Goal: Communication & Community: Share content

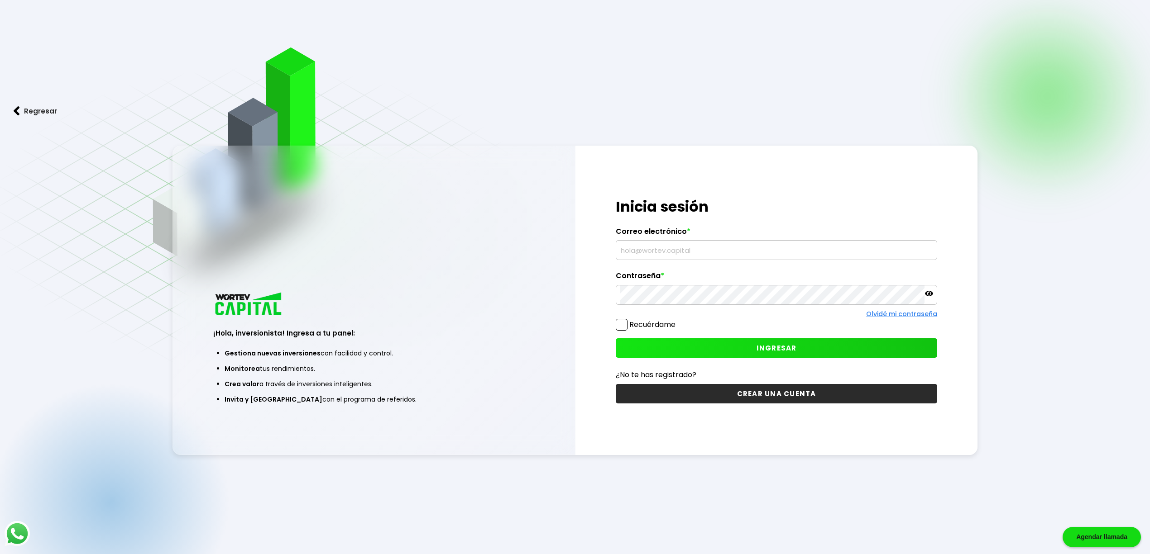
click at [656, 249] on input "text" at bounding box center [776, 250] width 313 height 19
type input "[EMAIL_ADDRESS][DOMAIN_NAME]"
click at [771, 353] on button "INGRESAR" at bounding box center [775, 348] width 321 height 19
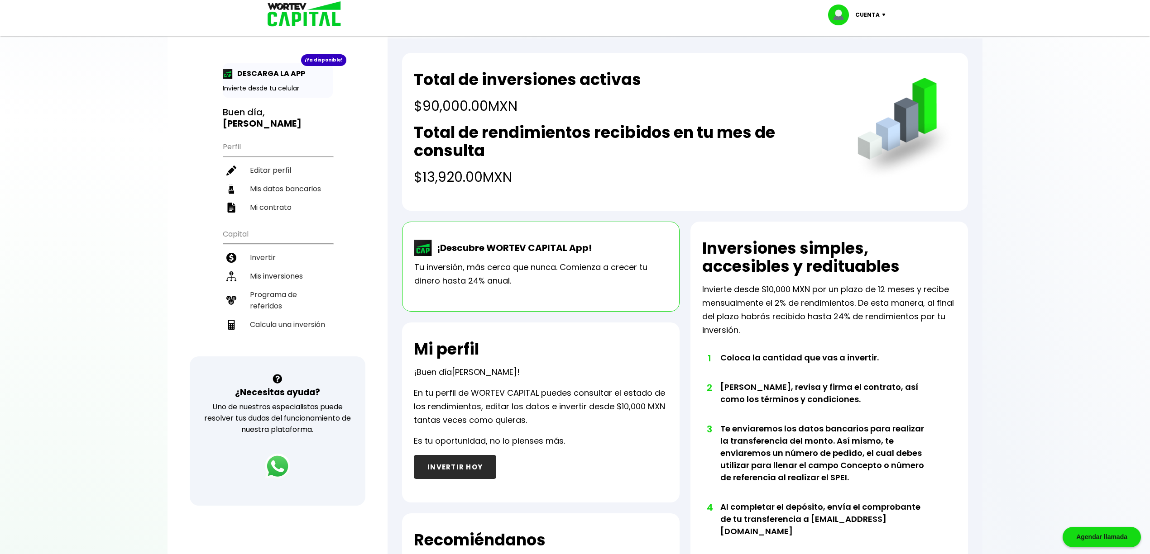
click at [859, 326] on p "Invierte desde $10,000 MXN por un plazo de 12 meses y recibe mensualmente el 2%…" at bounding box center [829, 310] width 254 height 54
click at [258, 74] on p "DESCARGA LA APP" at bounding box center [269, 73] width 72 height 11
click at [226, 72] on img at bounding box center [228, 74] width 10 height 10
click at [323, 58] on div "¡Ya disponible!" at bounding box center [323, 60] width 45 height 12
click at [315, 76] on div "DESCARGA LA APP" at bounding box center [278, 73] width 110 height 11
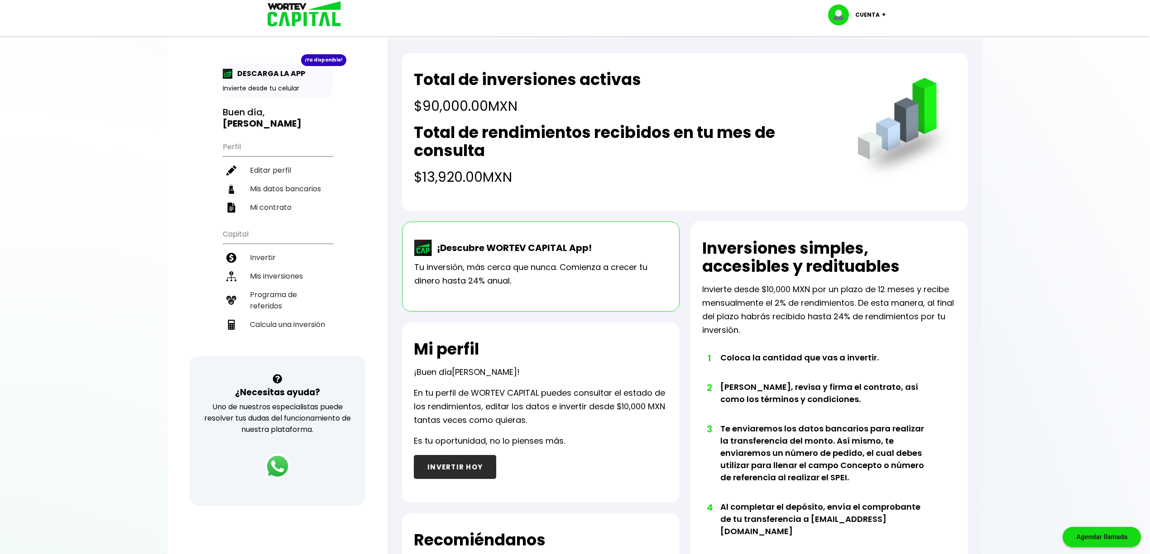
click at [248, 75] on p "DESCARGA LA APP" at bounding box center [269, 73] width 72 height 11
drag, startPoint x: 219, startPoint y: 74, endPoint x: 225, endPoint y: 74, distance: 5.9
click at [223, 74] on div "¡Ya disponible! DESCARGA LA APP Invierte desde tu celular Buen día, [PERSON_NAM…" at bounding box center [277, 296] width 220 height 574
click at [227, 74] on img at bounding box center [228, 74] width 10 height 10
click at [330, 77] on div "DESCARGA LA APP" at bounding box center [278, 73] width 110 height 11
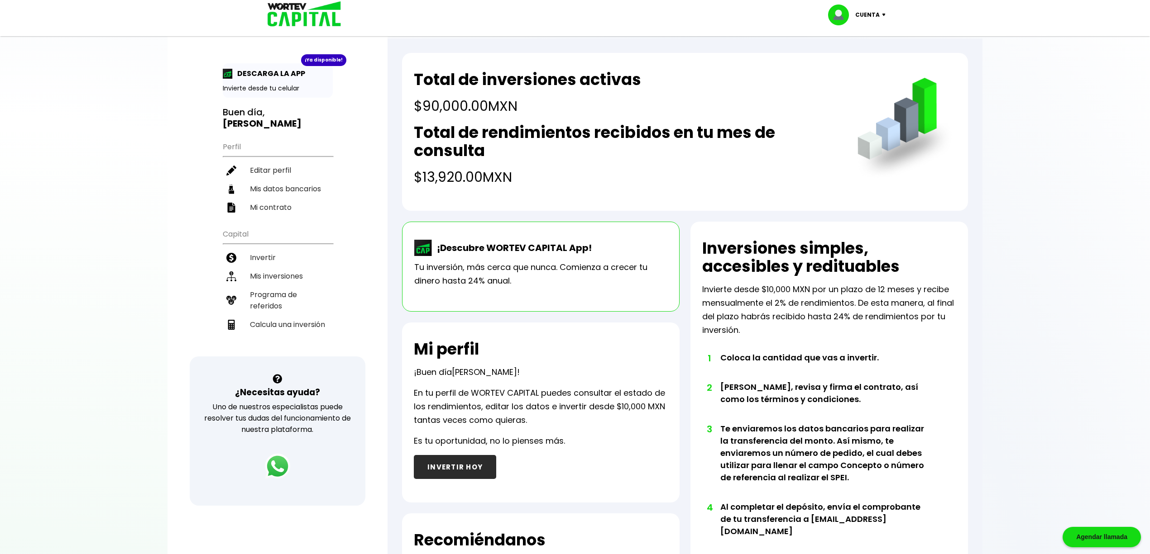
click at [299, 76] on p "DESCARGA LA APP" at bounding box center [269, 73] width 72 height 11
click at [480, 291] on div "¡Descubre WORTEV CAPITAL App! Tu inversión, más cerca que nunca. Comienza a cre…" at bounding box center [540, 267] width 277 height 90
click at [501, 245] on p "¡Descubre WORTEV CAPITAL App!" at bounding box center [511, 248] width 159 height 14
click at [290, 267] on li "Mis inversiones" at bounding box center [278, 276] width 110 height 19
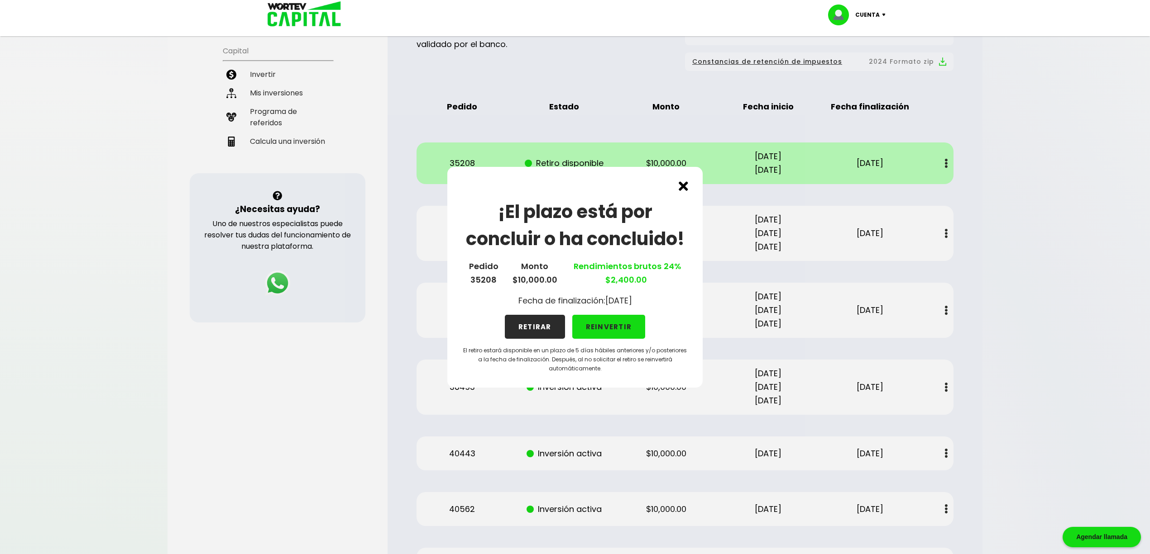
scroll to position [176, 0]
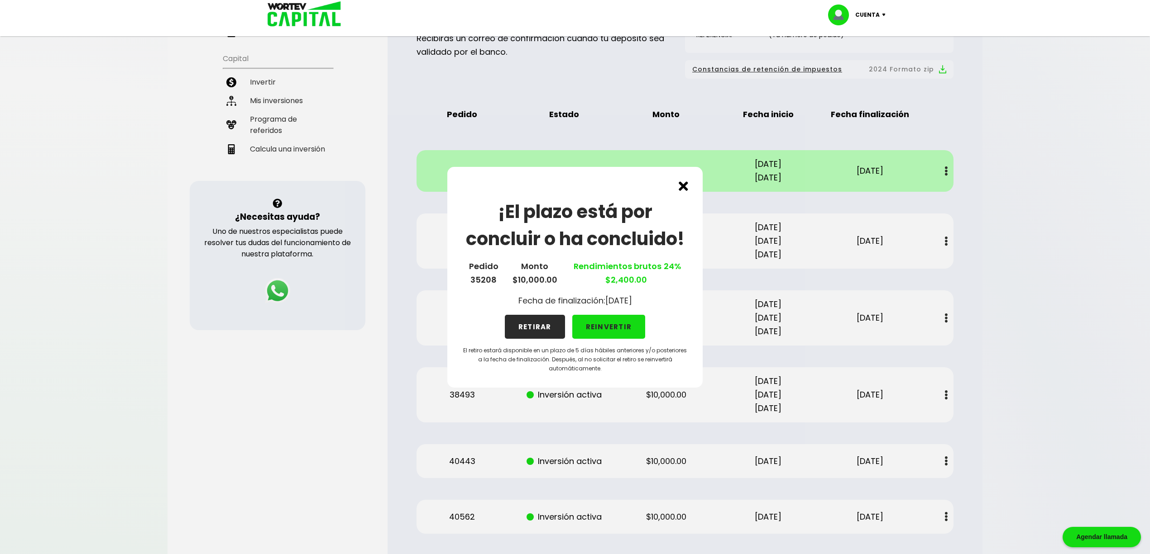
click at [683, 181] on img at bounding box center [683, 186] width 10 height 10
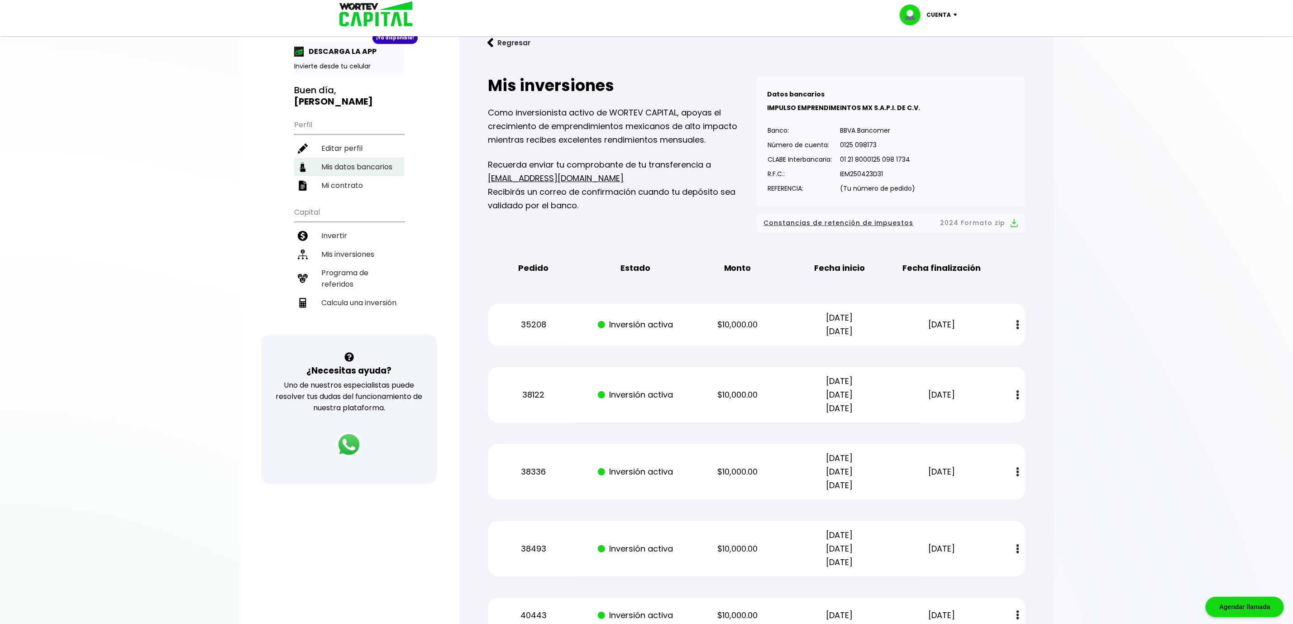
scroll to position [0, 0]
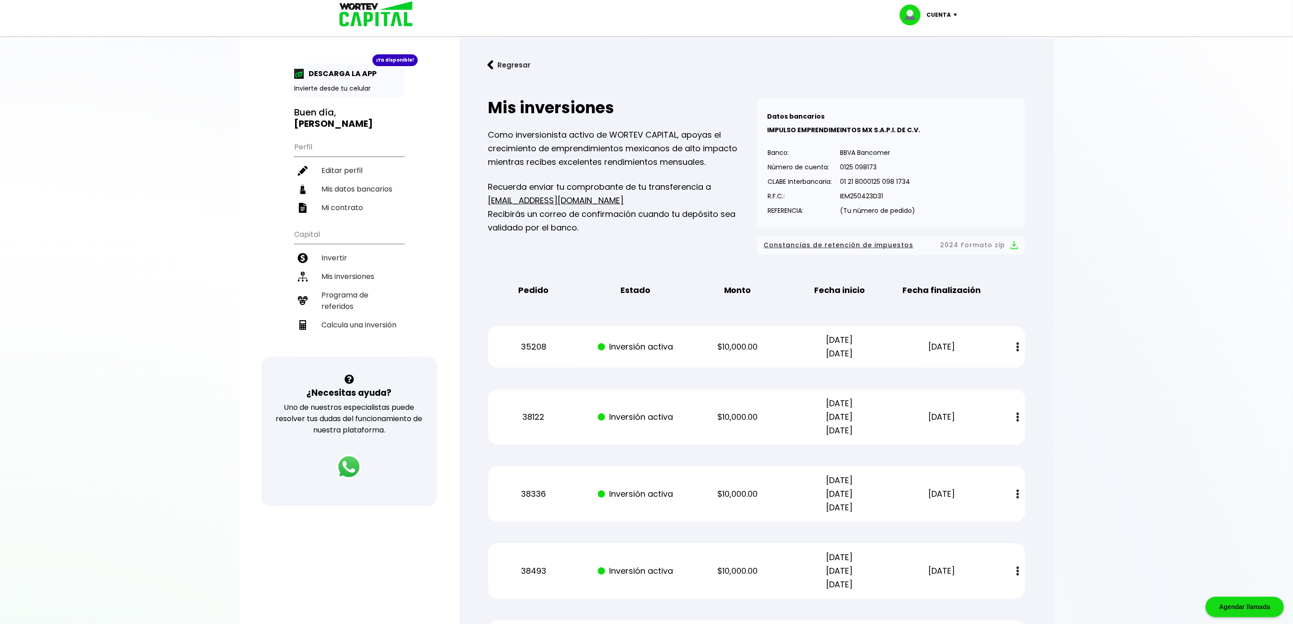
click at [358, 24] on img at bounding box center [373, 14] width 86 height 29
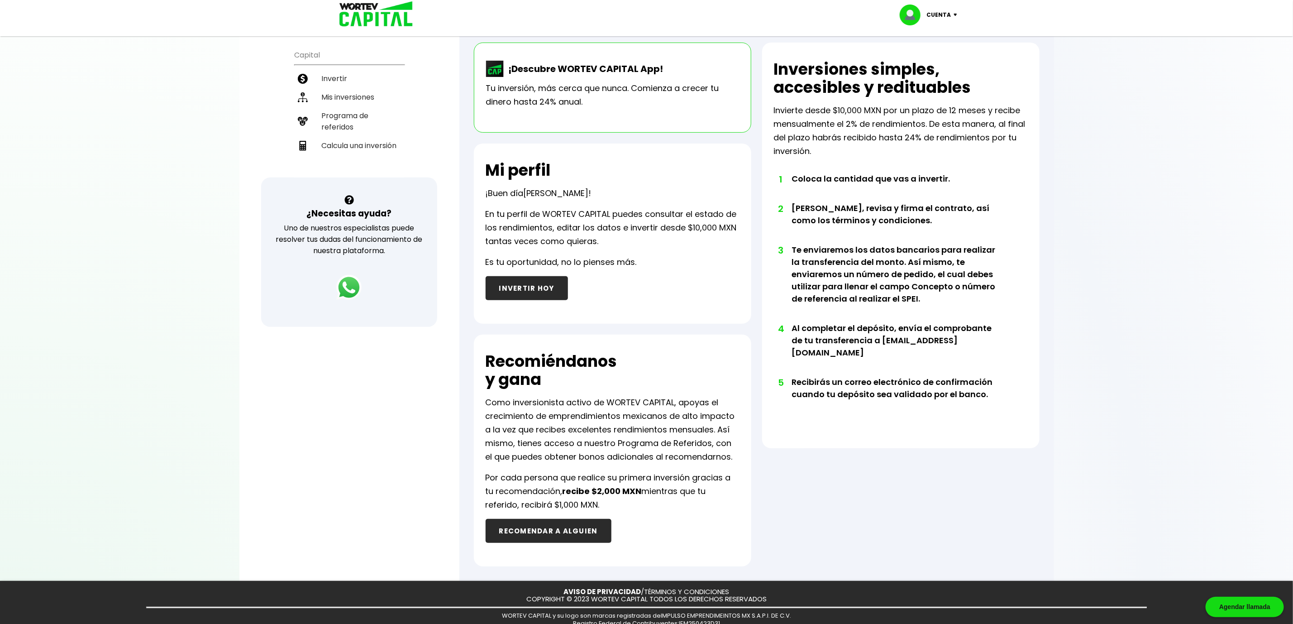
scroll to position [208, 0]
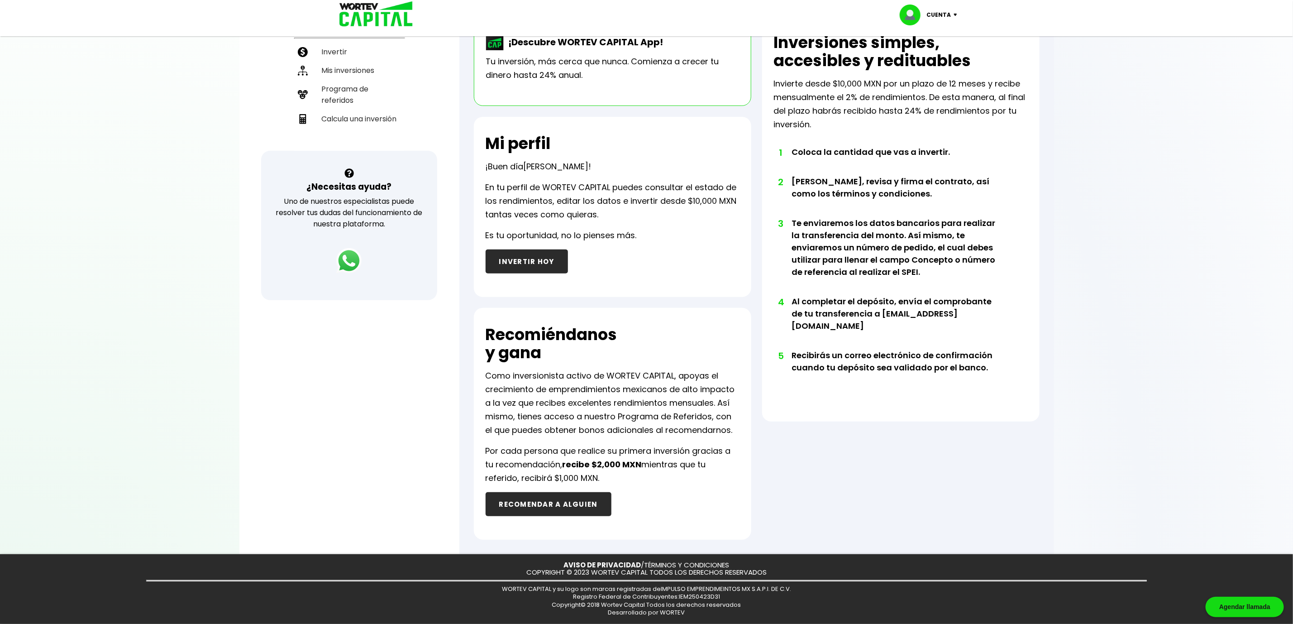
click at [558, 499] on button "RECOMENDAR A ALGUIEN" at bounding box center [549, 504] width 126 height 24
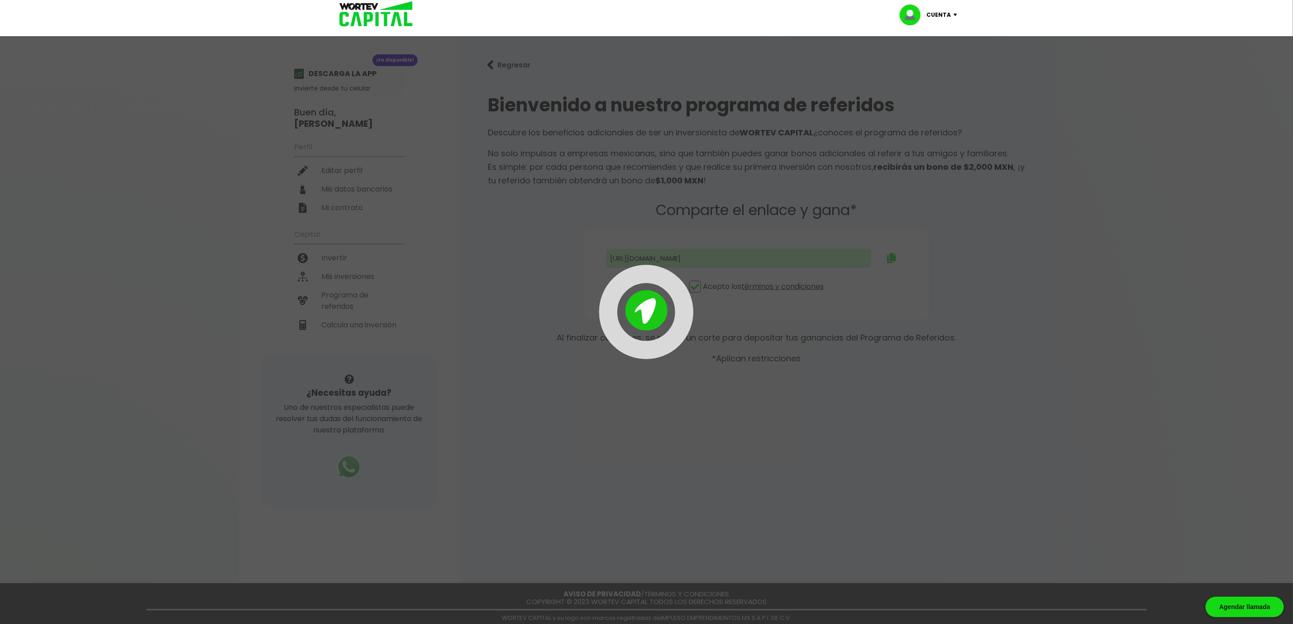
type input "[URL][DOMAIN_NAME]"
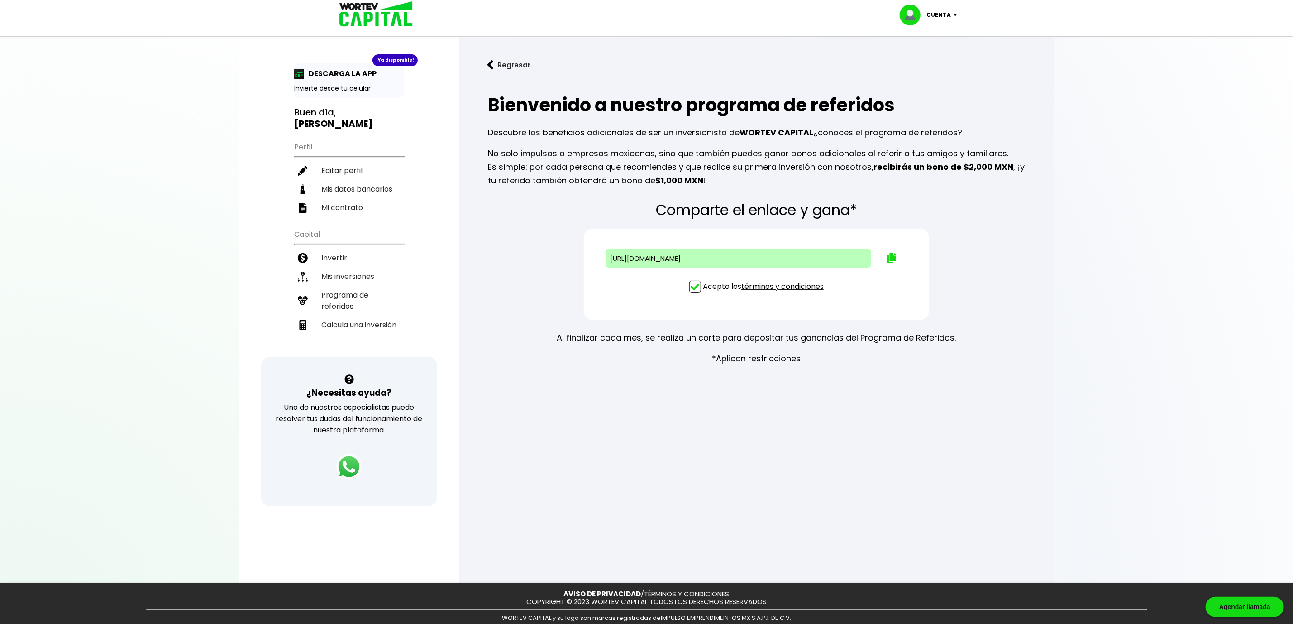
click at [500, 64] on button "Regresar" at bounding box center [509, 65] width 71 height 24
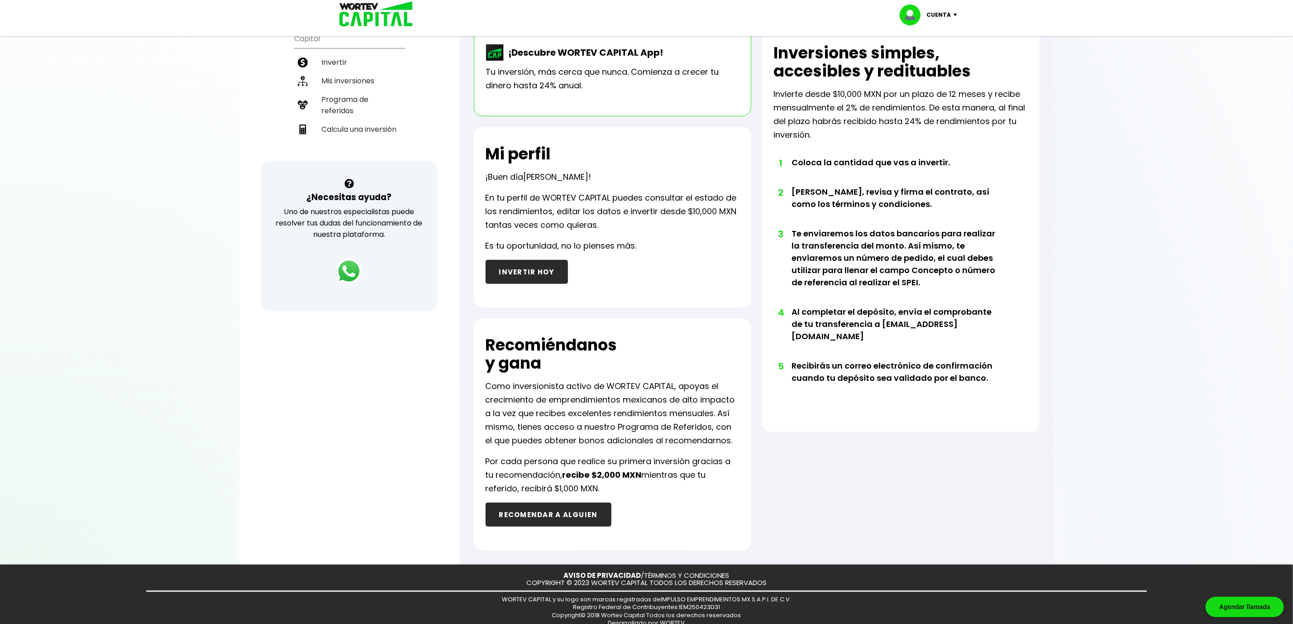
scroll to position [208, 0]
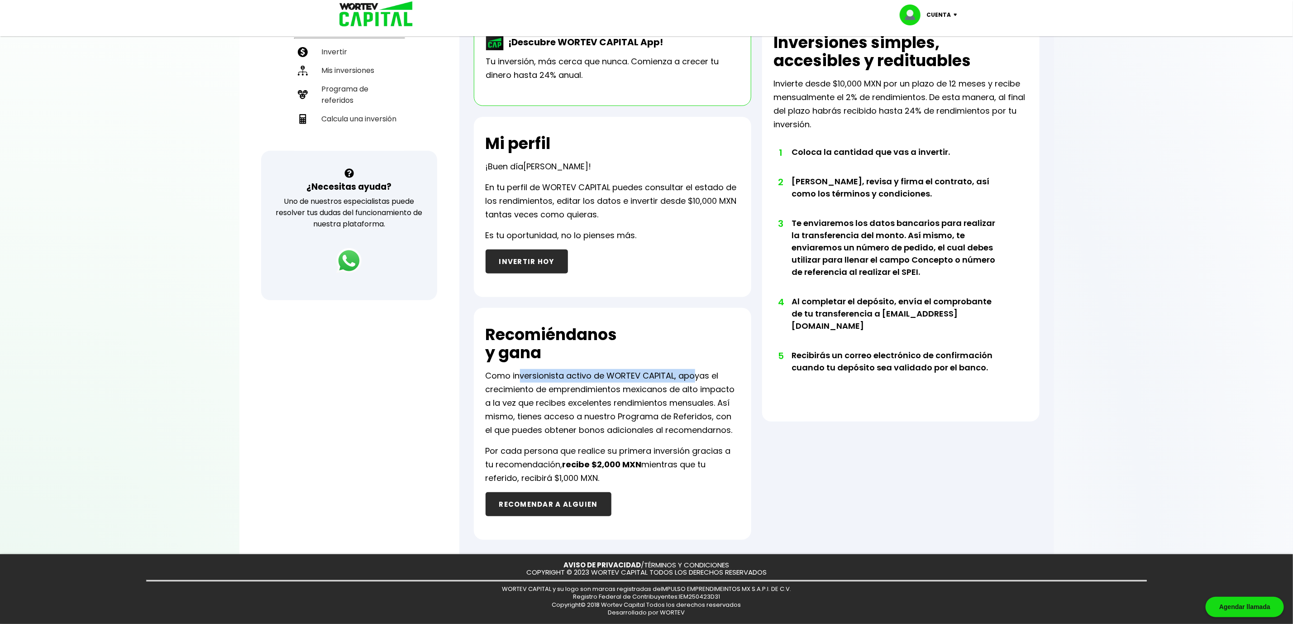
drag, startPoint x: 521, startPoint y: 374, endPoint x: 694, endPoint y: 373, distance: 172.4
click at [694, 373] on p "Como inversionista activo de WORTEV CAPITAL, apoyas el crecimiento de emprendim…" at bounding box center [613, 403] width 254 height 68
drag, startPoint x: 513, startPoint y: 387, endPoint x: 645, endPoint y: 399, distance: 132.2
click at [616, 394] on p "Como inversionista activo de WORTEV CAPITAL, apoyas el crecimiento de emprendim…" at bounding box center [613, 403] width 254 height 68
drag, startPoint x: 599, startPoint y: 432, endPoint x: 664, endPoint y: 431, distance: 65.2
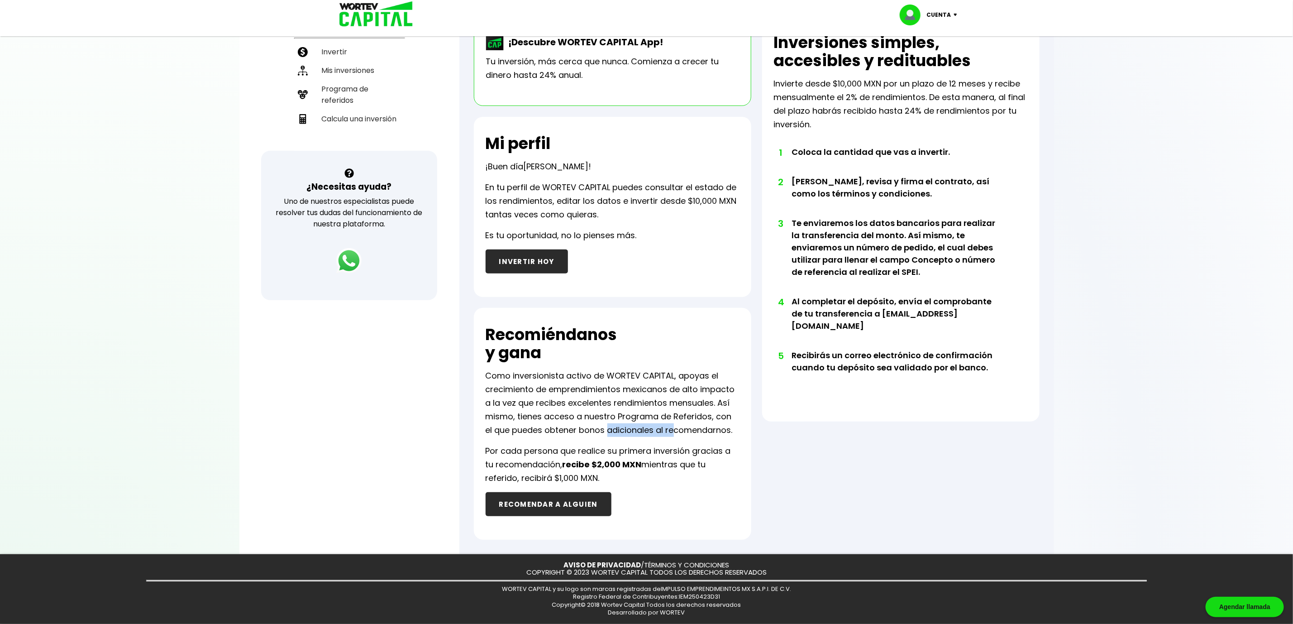
click at [664, 431] on p "Como inversionista activo de WORTEV CAPITAL, apoyas el crecimiento de emprendim…" at bounding box center [613, 403] width 254 height 68
drag, startPoint x: 512, startPoint y: 449, endPoint x: 694, endPoint y: 451, distance: 182.4
click at [694, 451] on p "Por cada persona que realice su primera inversión gracias a tu recomendación, r…" at bounding box center [613, 464] width 254 height 41
drag, startPoint x: 515, startPoint y: 460, endPoint x: 648, endPoint y: 461, distance: 133.5
click at [648, 461] on p "Por cada persona que realice su primera inversión gracias a tu recomendación, r…" at bounding box center [613, 464] width 254 height 41
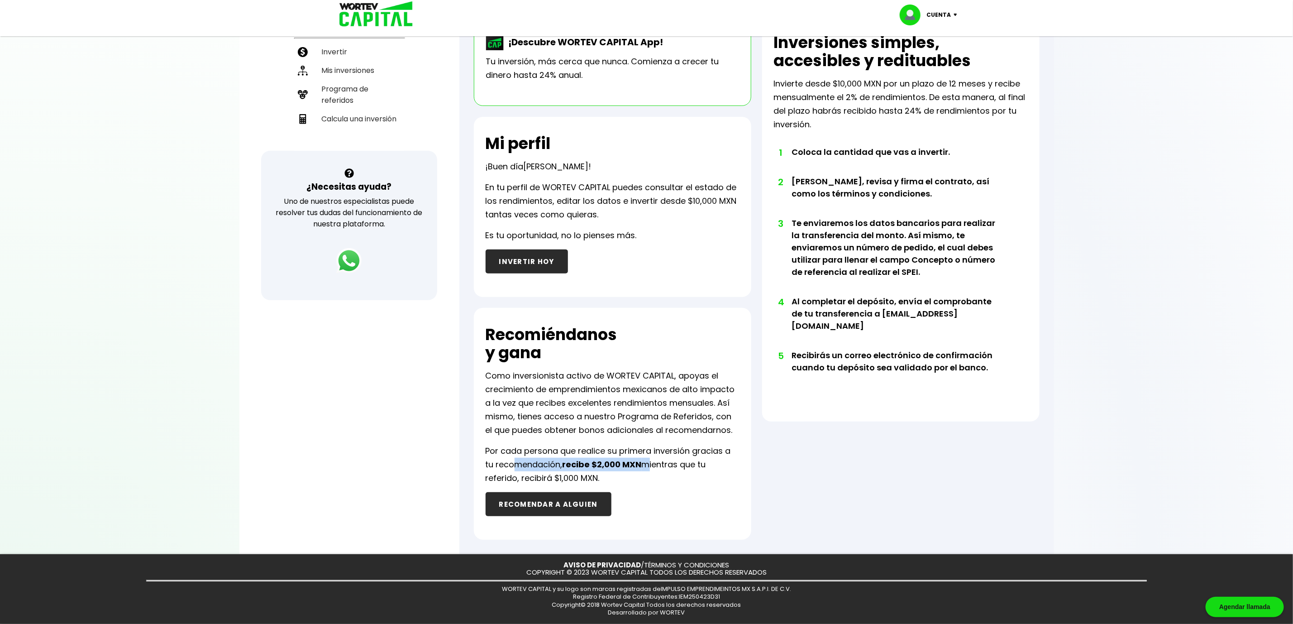
click at [644, 469] on p "Por cada persona que realice su primera inversión gracias a tu recomendación, r…" at bounding box center [613, 464] width 254 height 41
click at [580, 500] on button "RECOMENDAR A ALGUIEN" at bounding box center [549, 504] width 126 height 24
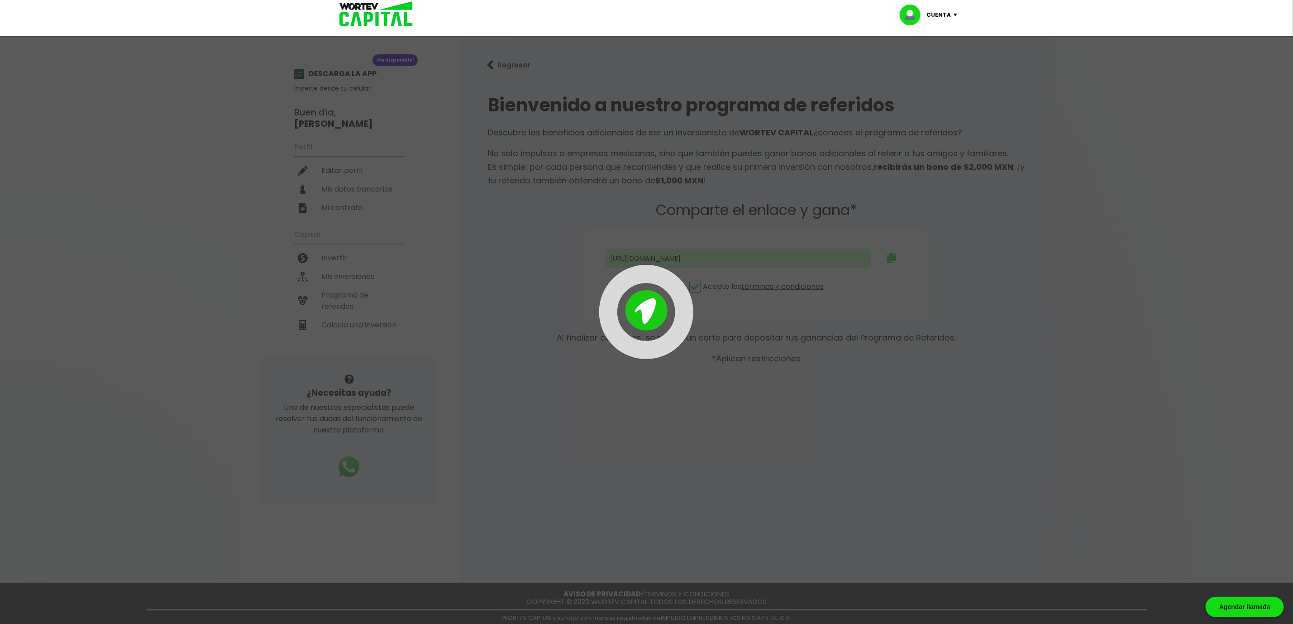
type input "[URL][DOMAIN_NAME]"
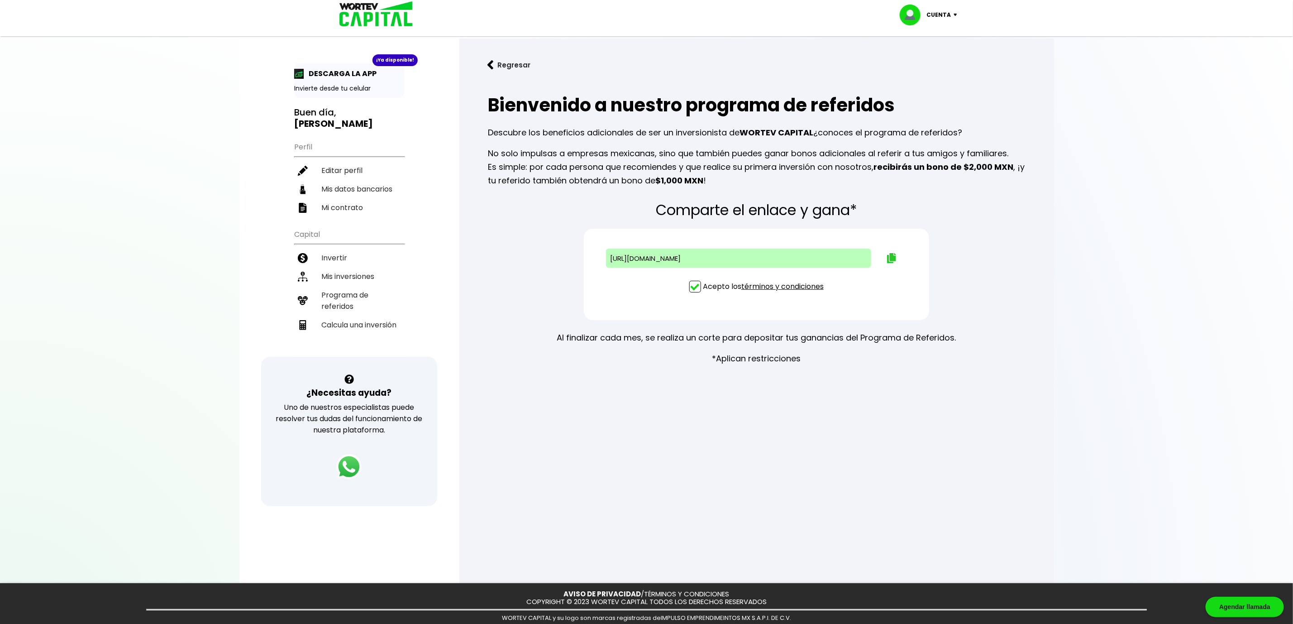
click at [887, 257] on img at bounding box center [891, 258] width 9 height 10
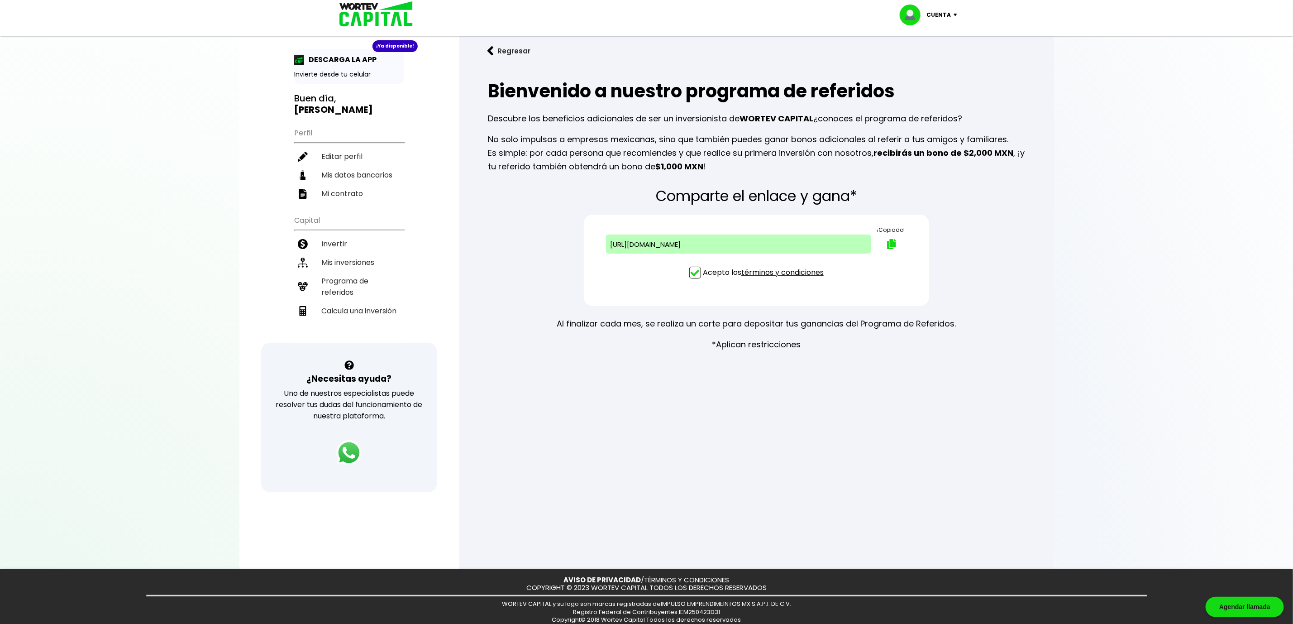
scroll to position [27, 0]
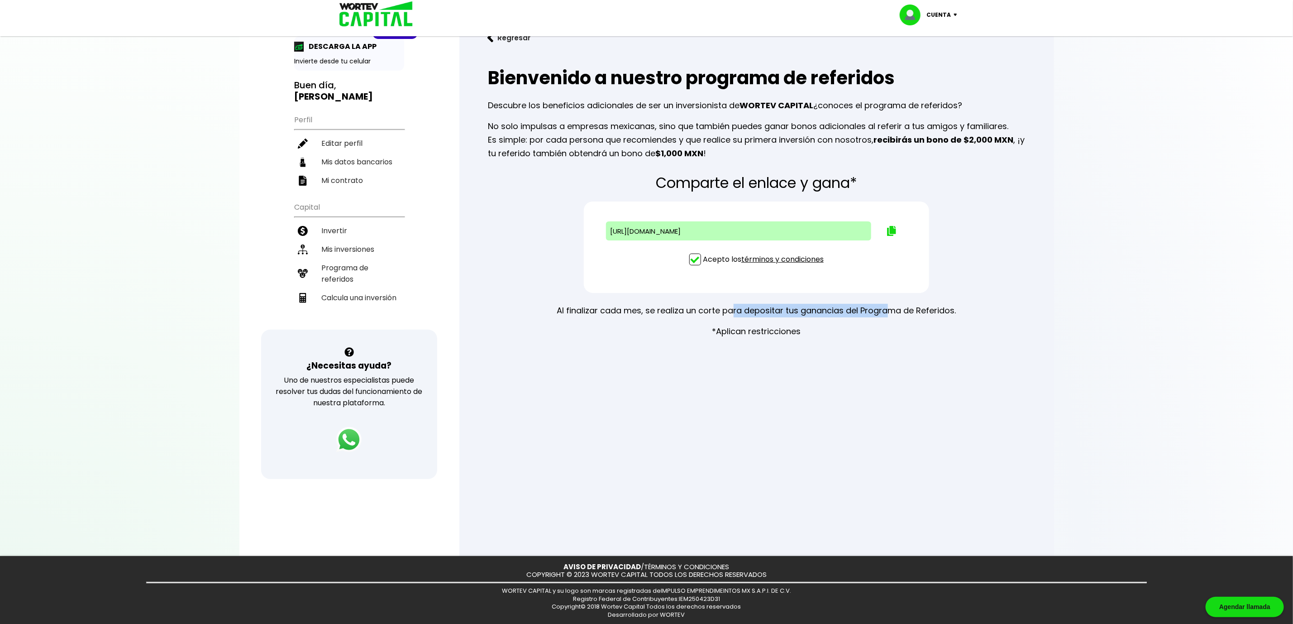
drag, startPoint x: 734, startPoint y: 307, endPoint x: 900, endPoint y: 310, distance: 166.6
click at [896, 310] on p "Al finalizar cada mes, se realiza un corte para depositar tus ganancias del Pro…" at bounding box center [756, 311] width 399 height 14
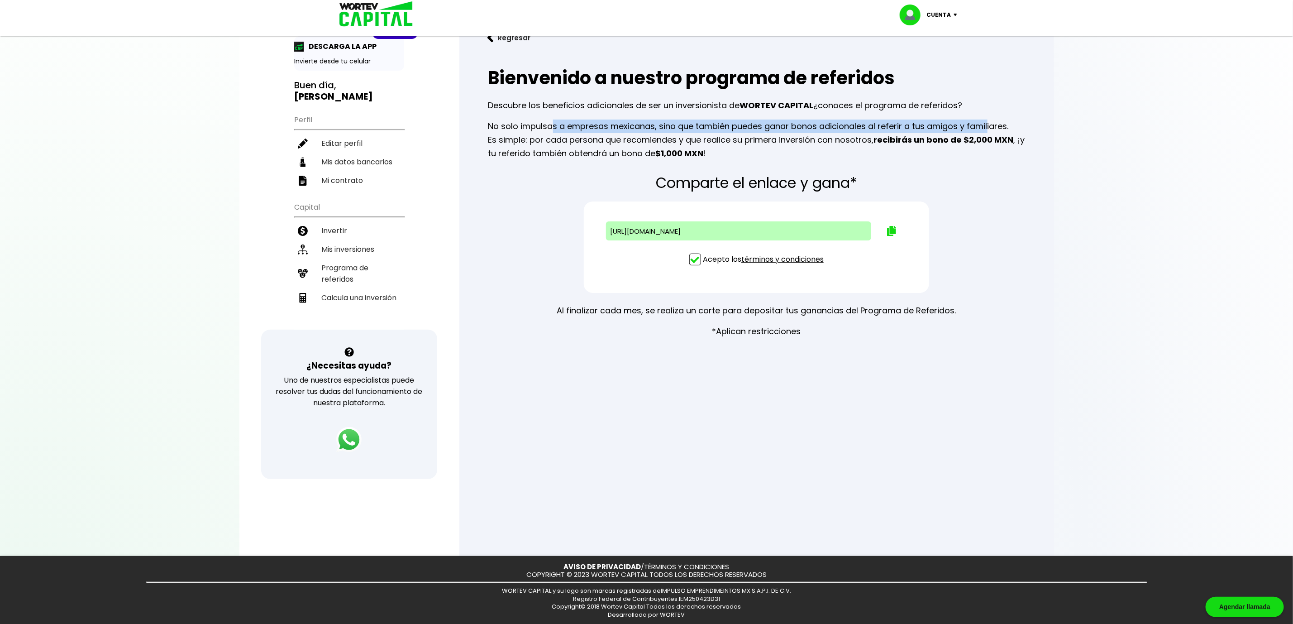
drag, startPoint x: 553, startPoint y: 129, endPoint x: 990, endPoint y: 125, distance: 436.7
click at [990, 125] on p "No solo impulsas a empresas mexicanas, sino que también puedes ganar bonos adic…" at bounding box center [756, 139] width 537 height 41
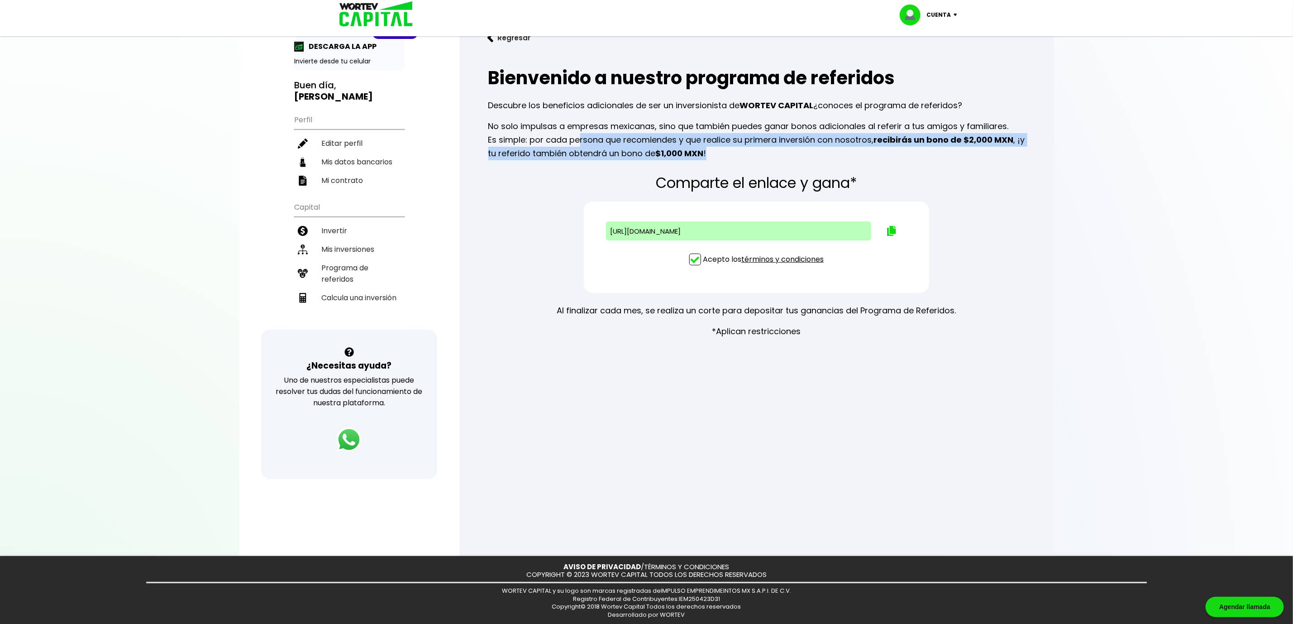
drag, startPoint x: 577, startPoint y: 140, endPoint x: 1015, endPoint y: 162, distance: 437.7
click at [1015, 162] on div "Bienvenido a nuestro programa de referidos Descubre los beneficios adicionales …" at bounding box center [757, 112] width 566 height 110
click at [839, 140] on p "No solo impulsas a empresas mexicanas, sino que también puedes ganar bonos adic…" at bounding box center [756, 139] width 537 height 41
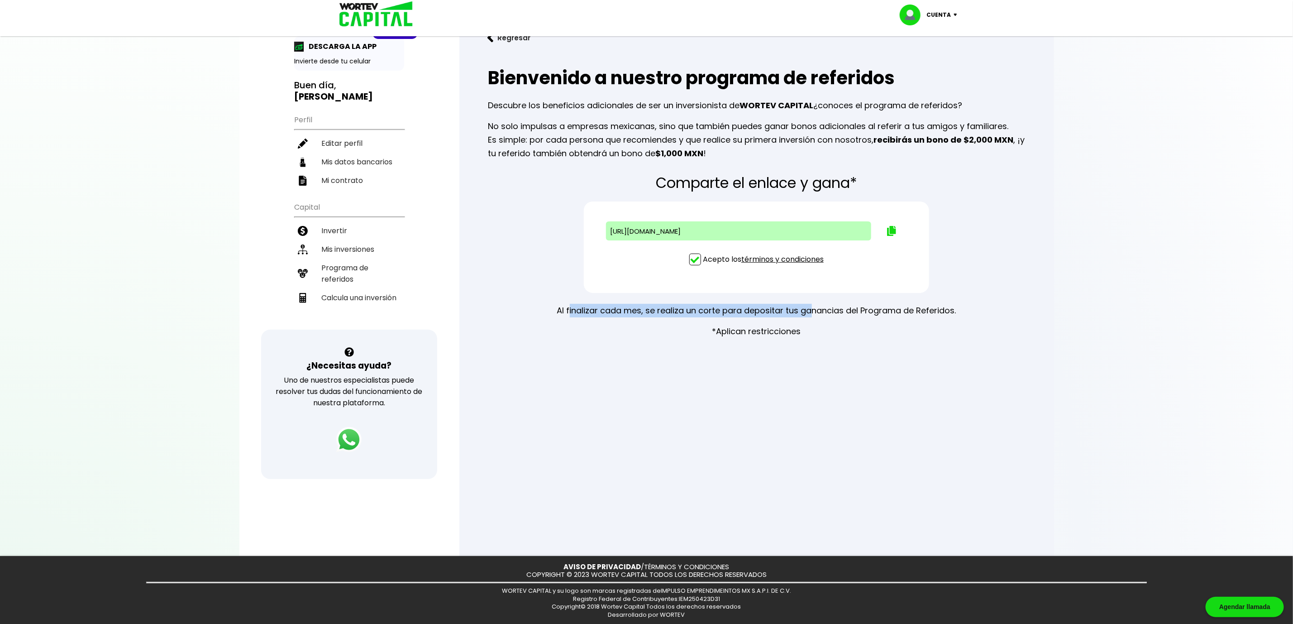
drag, startPoint x: 570, startPoint y: 309, endPoint x: 812, endPoint y: 308, distance: 242.1
click at [812, 308] on p "Al finalizar cada mes, se realiza un corte para depositar tus ganancias del Pro…" at bounding box center [756, 311] width 399 height 14
click at [870, 334] on div "Al finalizar cada mes, se realiza un corte para depositar tus ganancias del Pro…" at bounding box center [756, 321] width 399 height 34
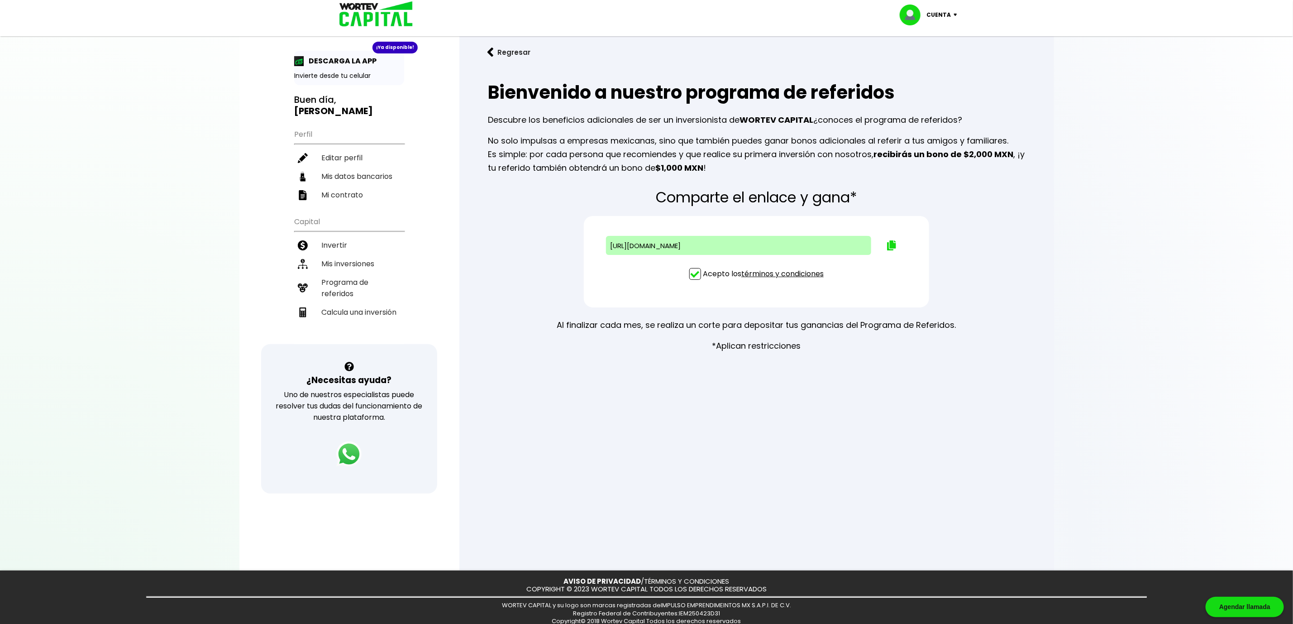
scroll to position [0, 0]
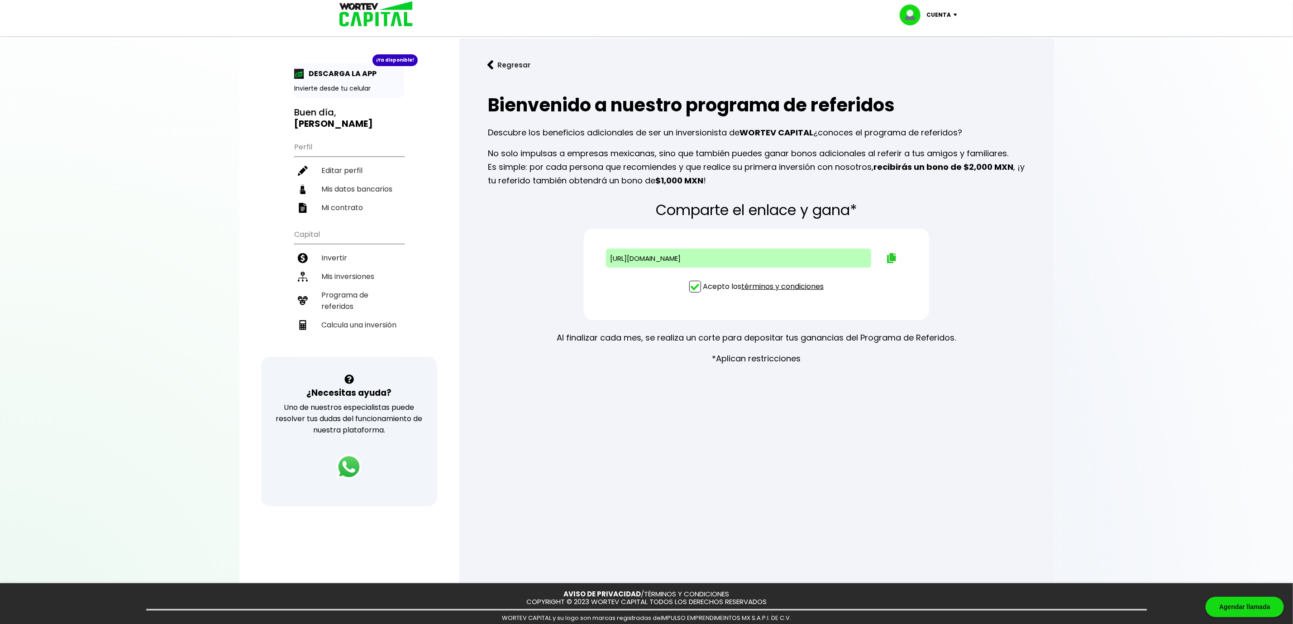
click at [892, 258] on img at bounding box center [891, 258] width 9 height 10
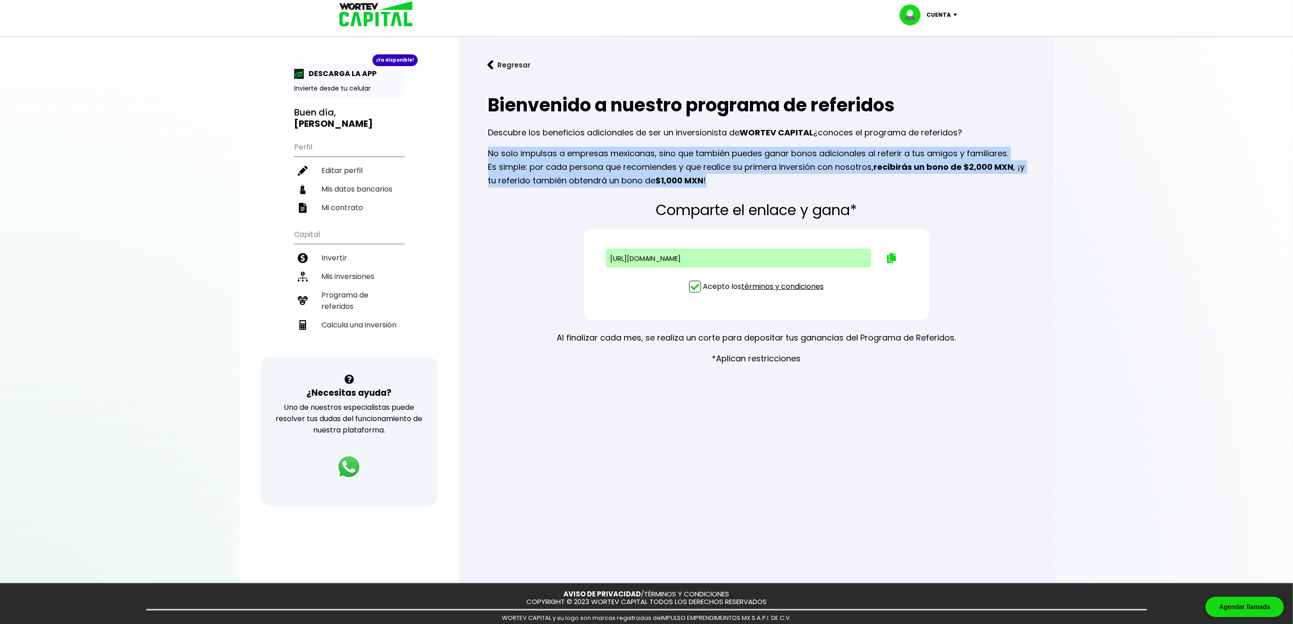
drag, startPoint x: 720, startPoint y: 179, endPoint x: 481, endPoint y: 147, distance: 241.1
click at [481, 147] on div "Bienvenido a nuestro programa de referidos Descubre los beneficios adicionales …" at bounding box center [757, 139] width 566 height 110
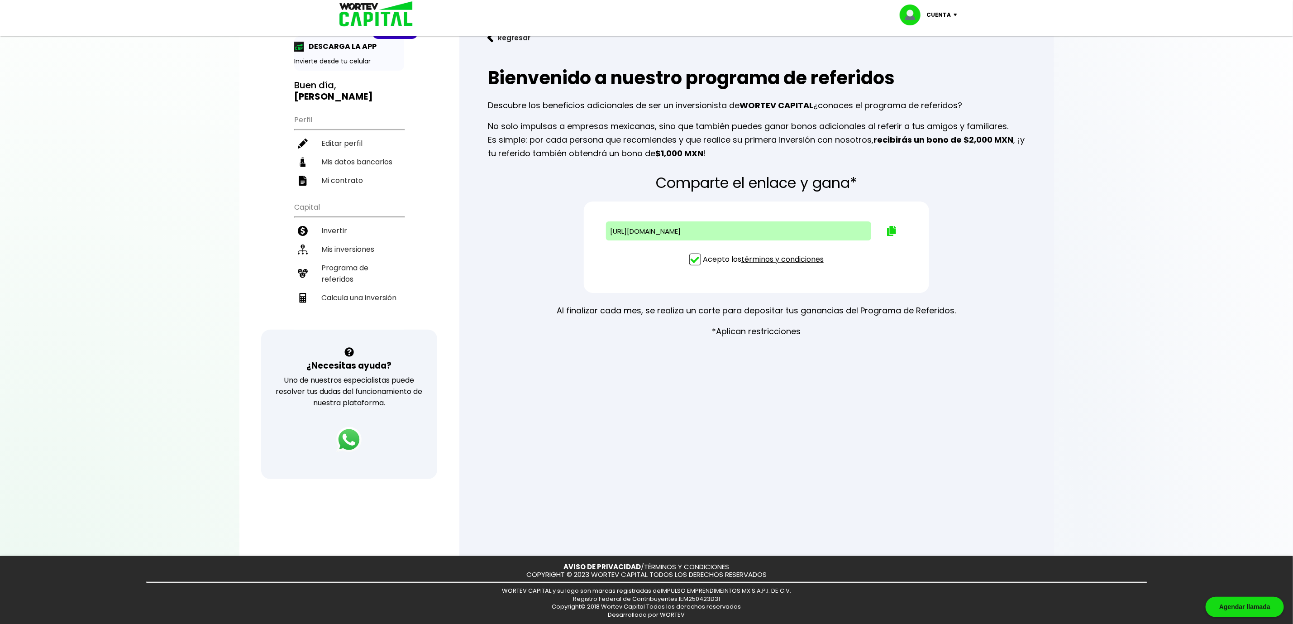
click at [840, 397] on div at bounding box center [646, 312] width 1293 height 624
click at [891, 229] on img at bounding box center [891, 231] width 9 height 10
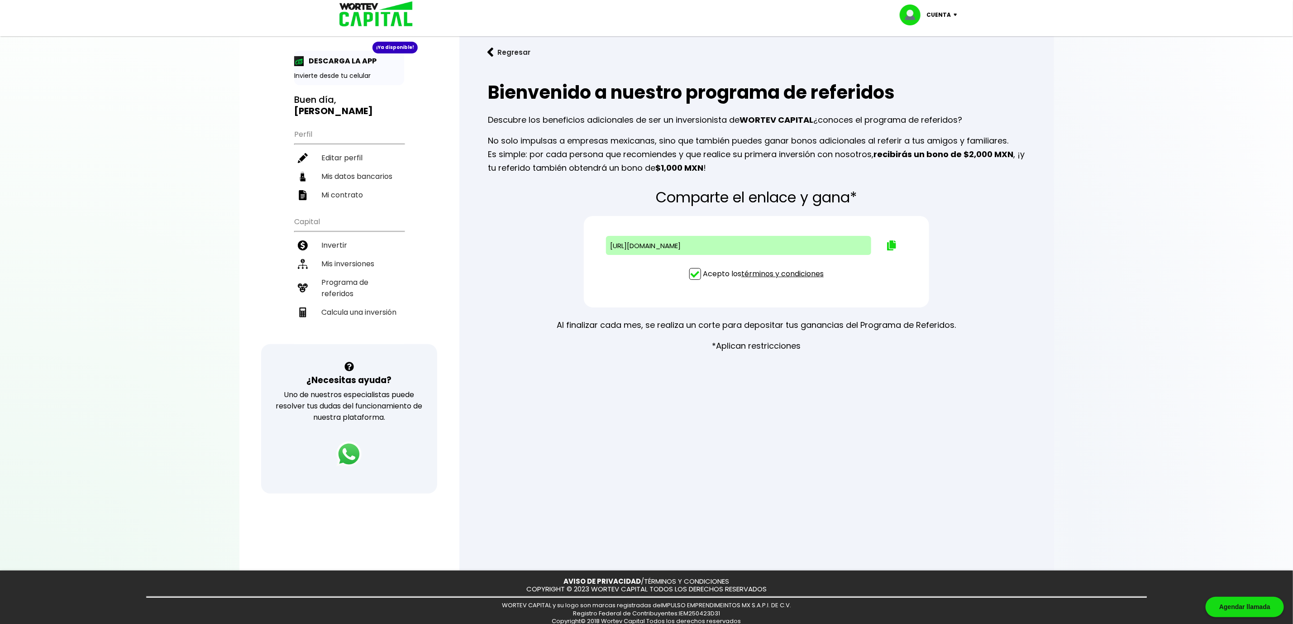
scroll to position [0, 0]
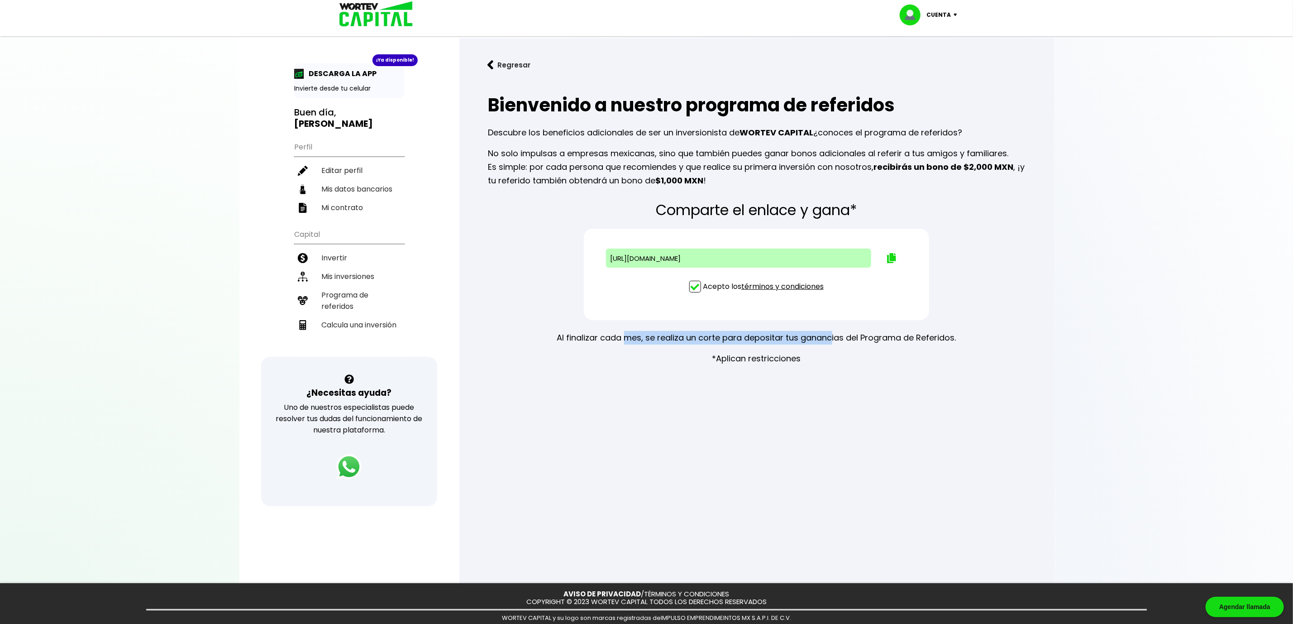
drag, startPoint x: 624, startPoint y: 333, endPoint x: 842, endPoint y: 351, distance: 219.3
click at [834, 352] on div "Al finalizar cada mes, se realiza un corte para depositar tus ganancias del Pro…" at bounding box center [756, 348] width 399 height 34
click at [879, 349] on div "Al finalizar cada mes, se realiza un corte para depositar tus ganancias del Pro…" at bounding box center [756, 348] width 399 height 34
drag, startPoint x: 626, startPoint y: 336, endPoint x: 829, endPoint y: 320, distance: 203.3
click at [829, 320] on div "Comparte el enlace y gana* [URL][DOMAIN_NAME] Acepto los términos y condiciones…" at bounding box center [757, 284] width 566 height 178
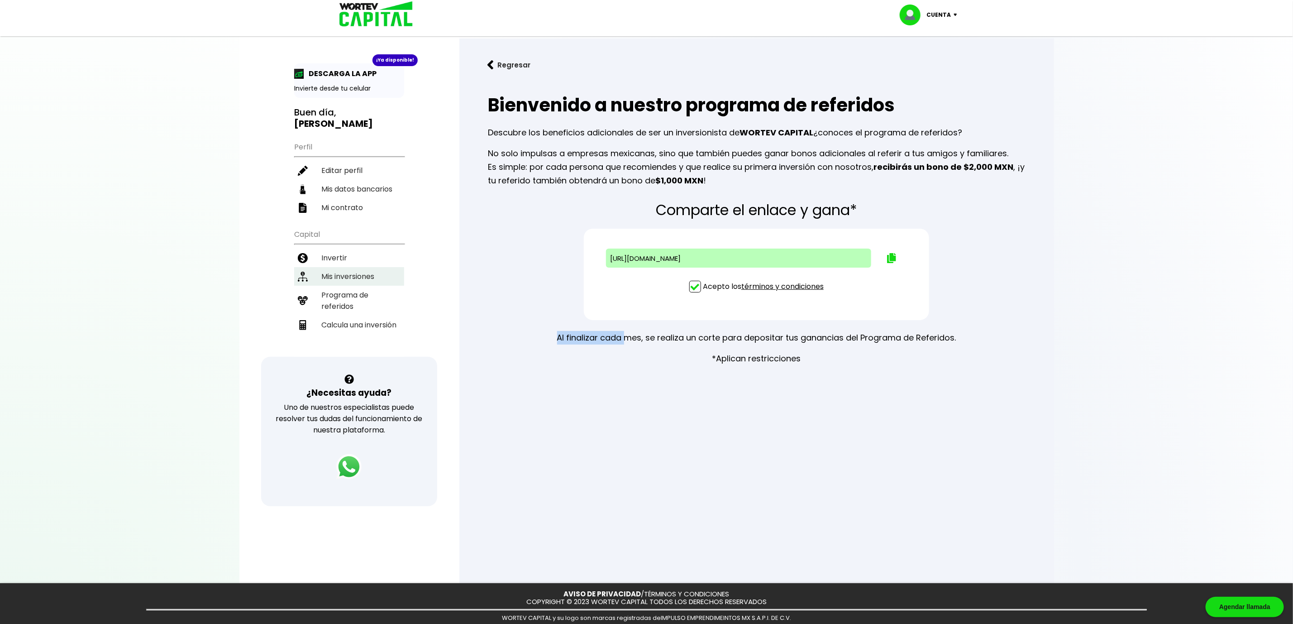
click at [368, 267] on li "Mis inversiones" at bounding box center [349, 276] width 110 height 19
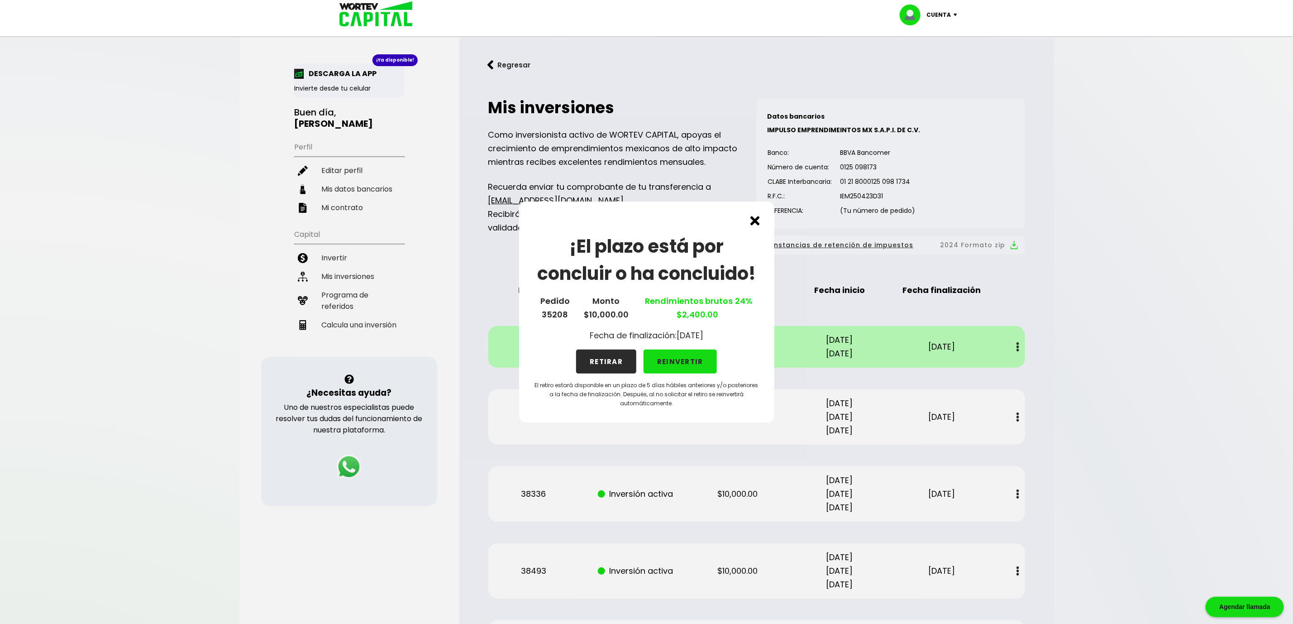
click at [755, 221] on img at bounding box center [755, 221] width 10 height 10
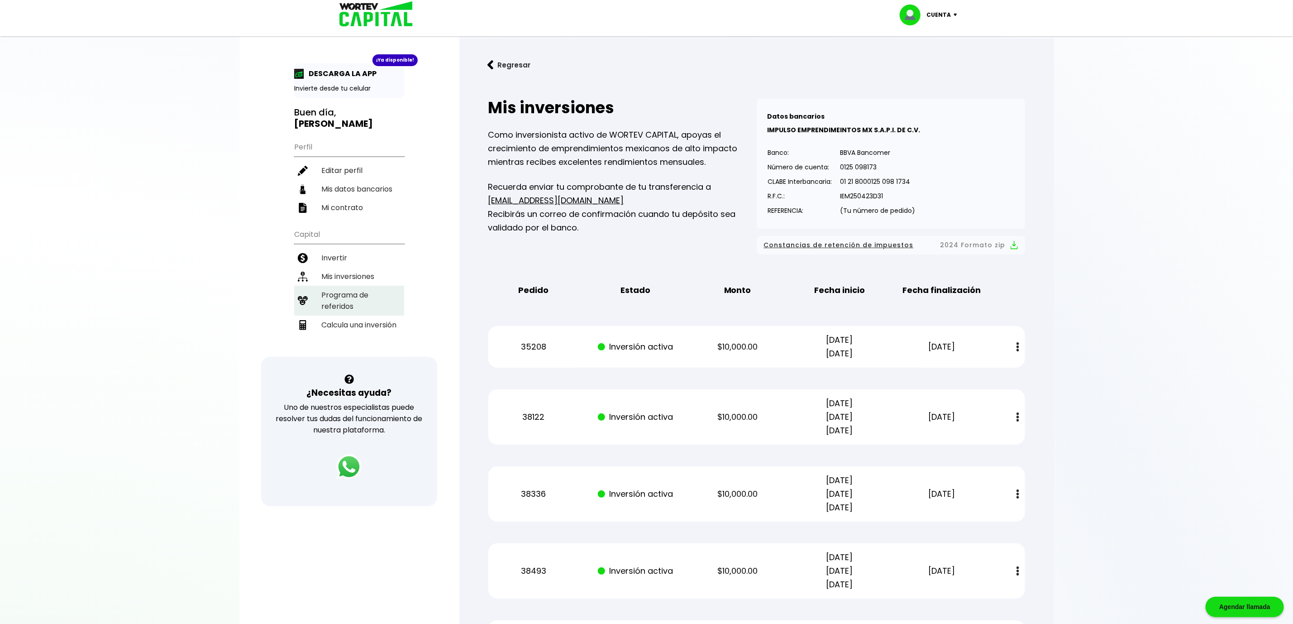
click at [351, 286] on li "Programa de referidos" at bounding box center [349, 301] width 110 height 30
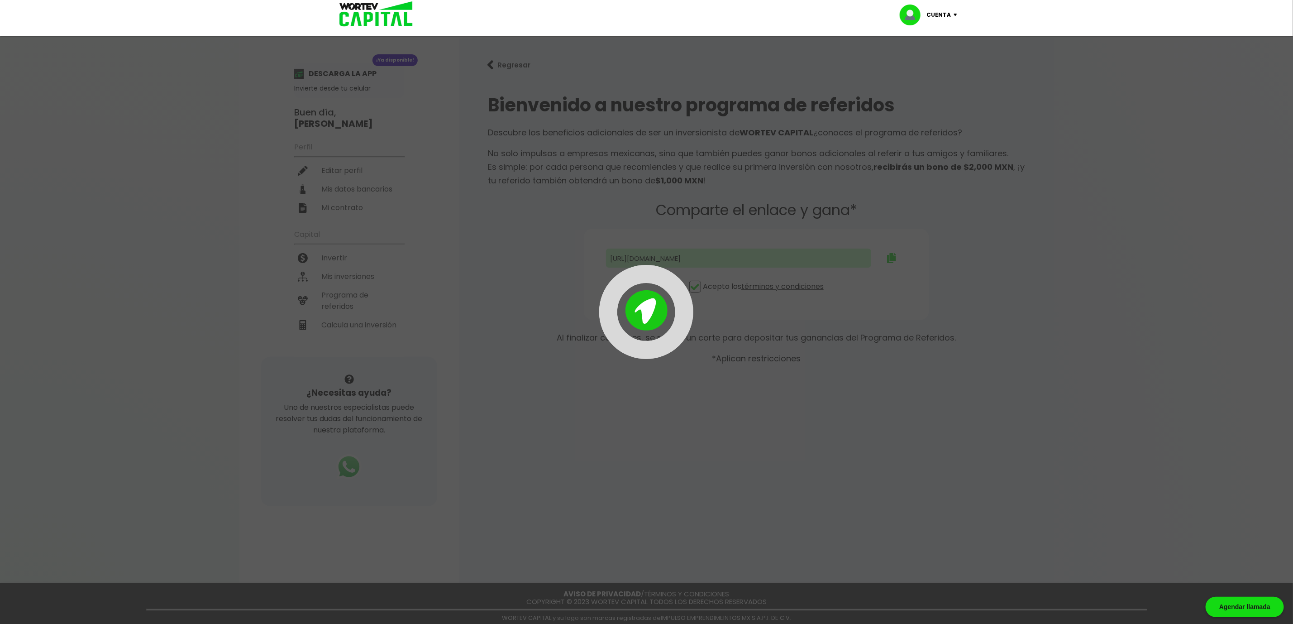
type input "[URL][DOMAIN_NAME]"
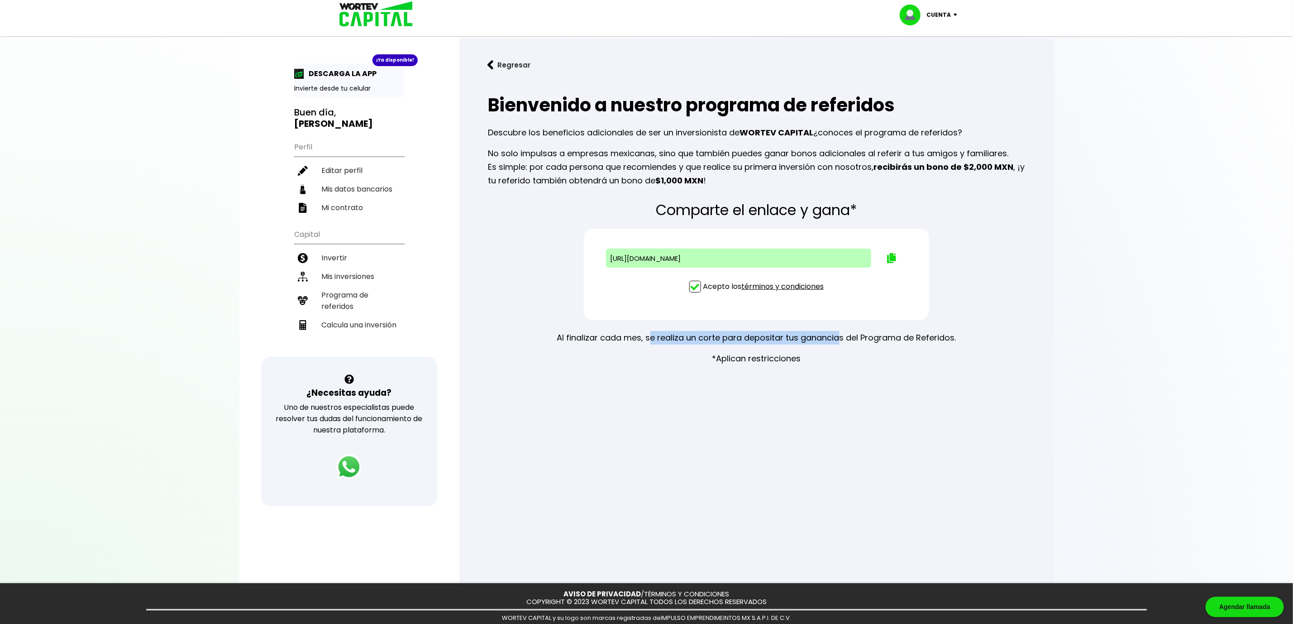
drag, startPoint x: 649, startPoint y: 331, endPoint x: 852, endPoint y: 334, distance: 202.8
click at [840, 334] on p "Al finalizar cada mes, se realiza un corte para depositar tus ganancias del Pro…" at bounding box center [756, 338] width 399 height 14
drag, startPoint x: 881, startPoint y: 334, endPoint x: 960, endPoint y: 337, distance: 78.8
click at [960, 337] on div "Comparte el enlace y gana* [URL][DOMAIN_NAME] Acepto los términos y condiciones…" at bounding box center [757, 284] width 566 height 178
click at [732, 354] on p "*Aplican restricciones" at bounding box center [756, 359] width 89 height 14
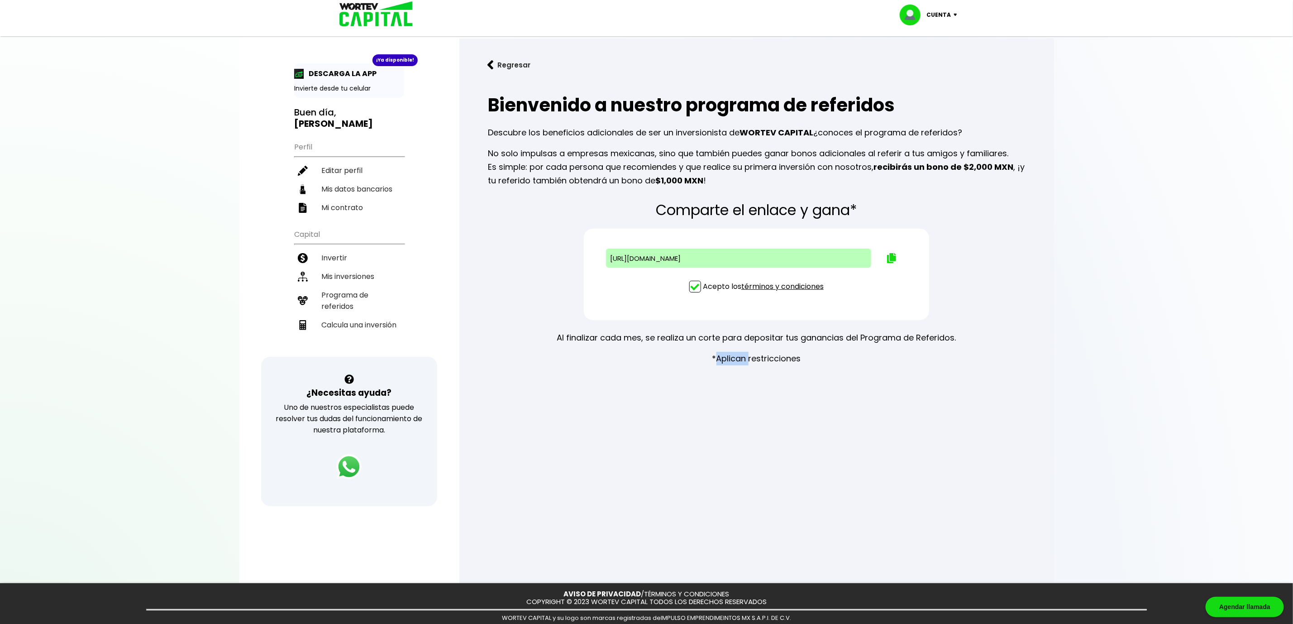
click at [732, 354] on p "*Aplican restricciones" at bounding box center [756, 359] width 89 height 14
click at [765, 284] on link "términos y condiciones" at bounding box center [782, 286] width 82 height 10
click at [497, 64] on button "Regresar" at bounding box center [509, 65] width 71 height 24
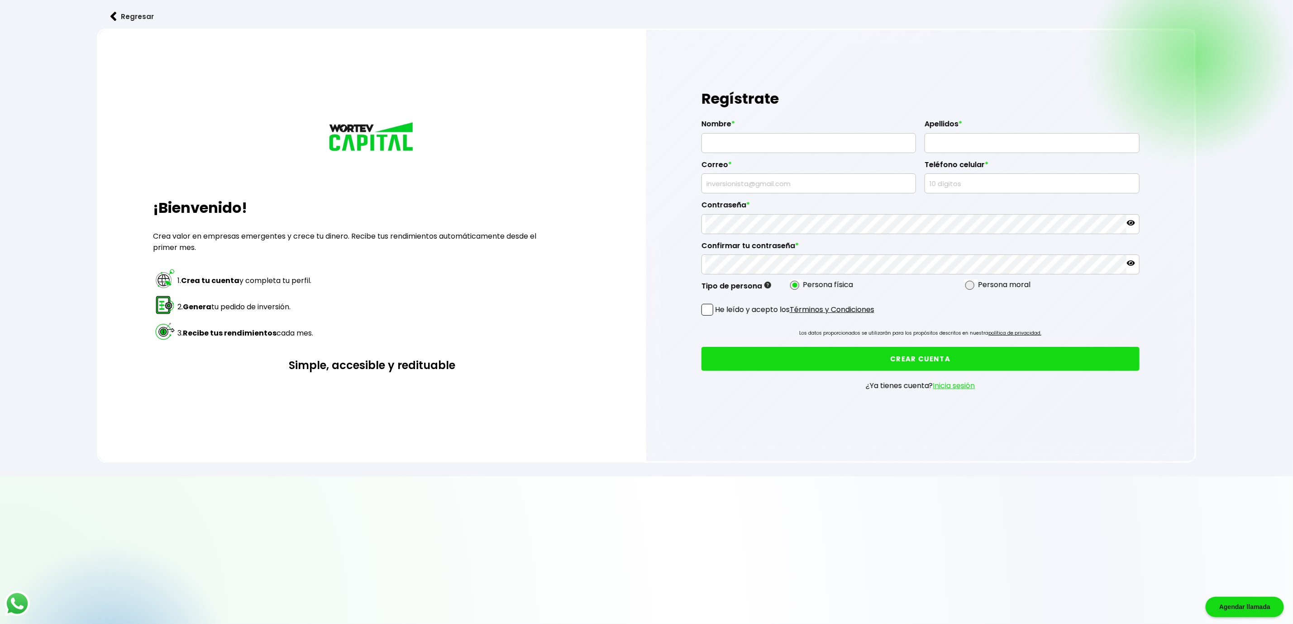
click at [366, 142] on img at bounding box center [372, 137] width 91 height 33
click at [125, 15] on button "Regresar" at bounding box center [132, 17] width 71 height 24
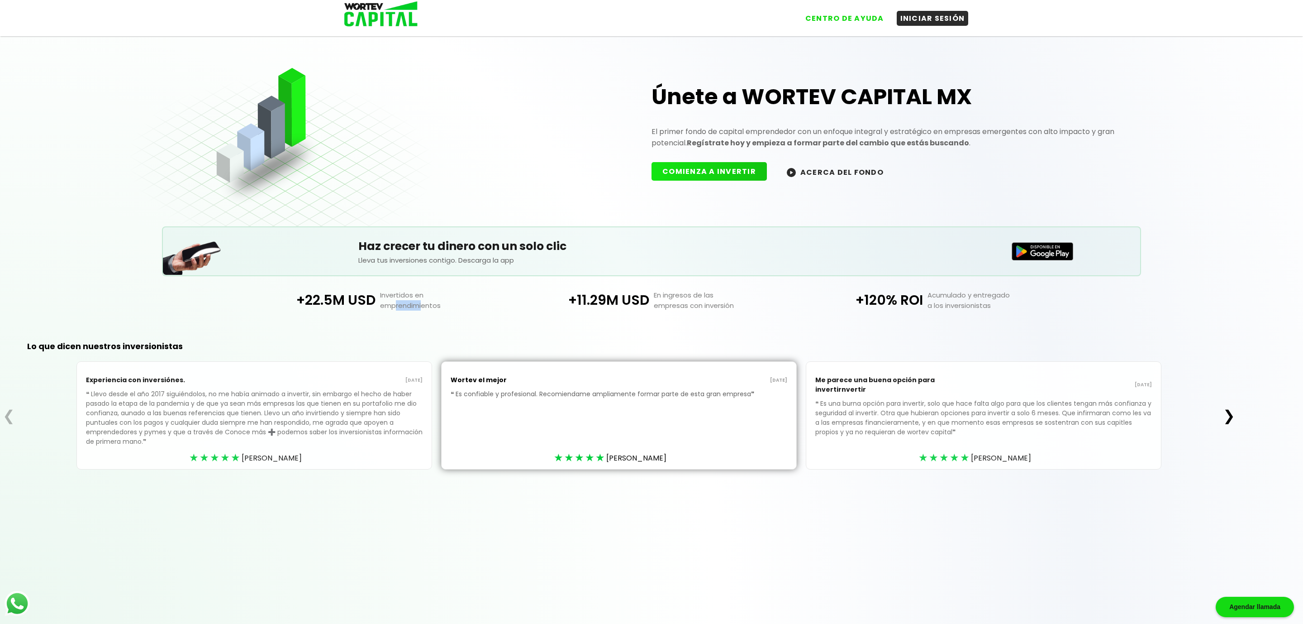
drag, startPoint x: 396, startPoint y: 308, endPoint x: 425, endPoint y: 314, distance: 30.0
click at [424, 314] on div "+22.5M USD Invertidos en emprendimientos +11.29M USD En ingresos de las empresa…" at bounding box center [652, 300] width 912 height 48
drag, startPoint x: 935, startPoint y: 288, endPoint x: 1001, endPoint y: 292, distance: 65.3
click at [1001, 292] on div "+22.5M USD Invertidos en emprendimientos +11.29M USD En ingresos de las empresa…" at bounding box center [652, 300] width 912 height 48
click at [956, 306] on p "Acumulado y entregado a los inversionistas" at bounding box center [992, 300] width 139 height 21
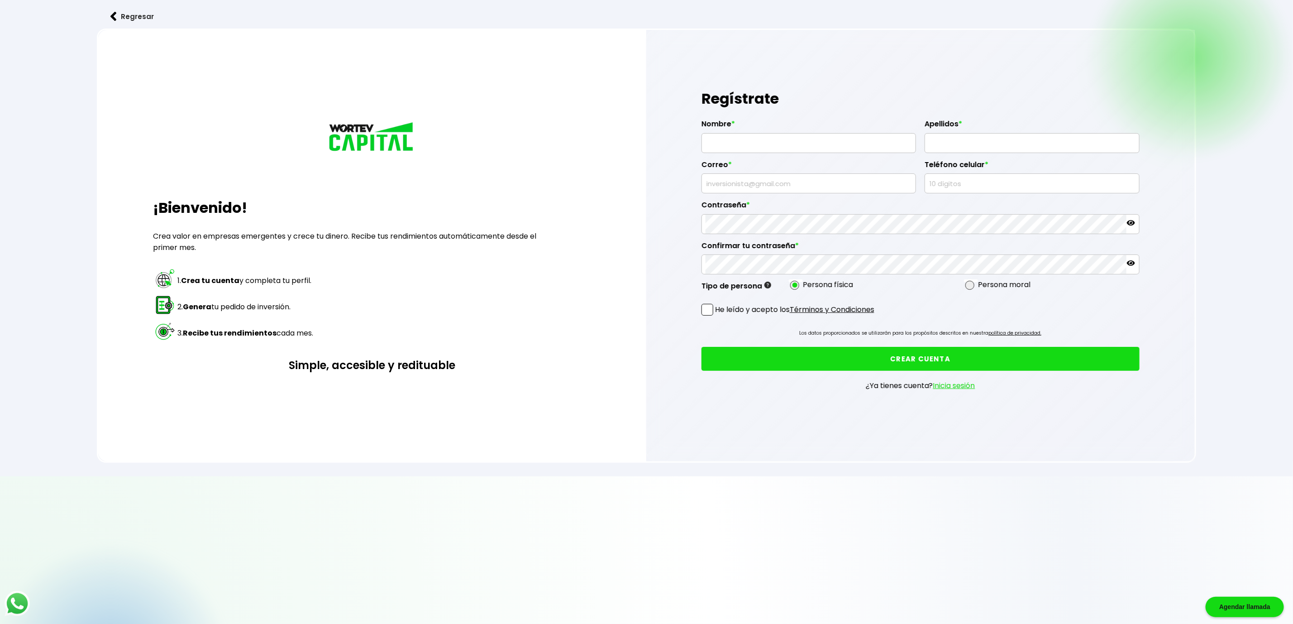
click at [370, 372] on h3 "Simple, accesible y redituable" at bounding box center [372, 365] width 438 height 16
click at [374, 364] on h3 "Simple, accesible y redituable" at bounding box center [372, 365] width 438 height 16
click at [418, 360] on h3 "Simple, accesible y redituable" at bounding box center [372, 365] width 438 height 16
